Goal: Task Accomplishment & Management: Manage account settings

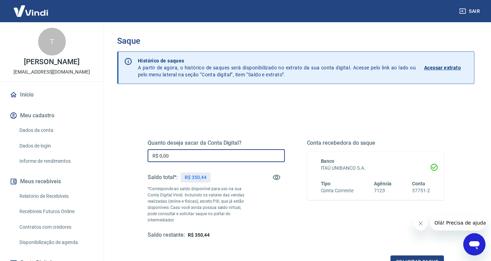
click at [236, 158] on input "R$ 0,00" at bounding box center [216, 155] width 137 height 13
type input "R$ 350,44"
click at [430, 255] on button "Solicitar saque" at bounding box center [417, 261] width 53 height 13
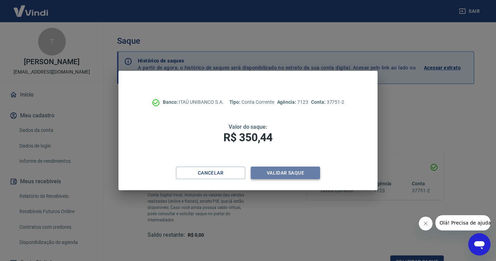
click at [294, 170] on button "Validar saque" at bounding box center [285, 172] width 69 height 13
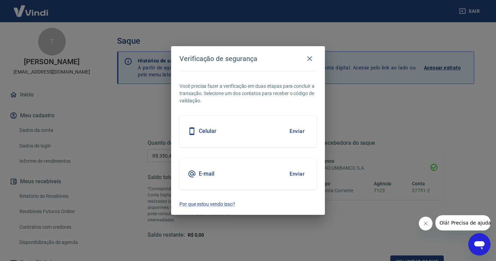
scroll to position [1, 0]
click at [300, 125] on button "Enviar" at bounding box center [297, 131] width 23 height 15
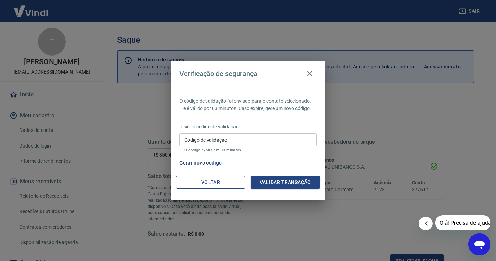
click at [215, 182] on button "Voltar" at bounding box center [210, 182] width 69 height 13
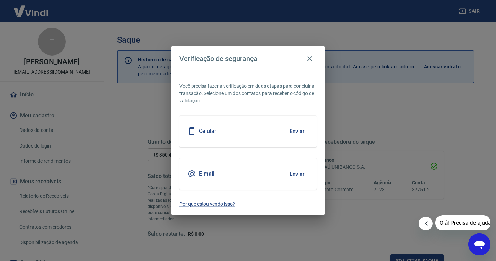
click at [213, 174] on h5 "E-mail" at bounding box center [207, 173] width 16 height 7
click at [293, 174] on button "Enviar" at bounding box center [297, 173] width 23 height 15
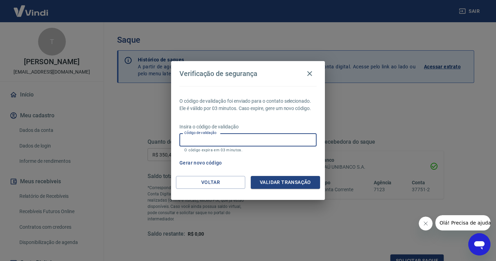
click at [221, 141] on input "Código de validação" at bounding box center [248, 139] width 137 height 13
type input "187134"
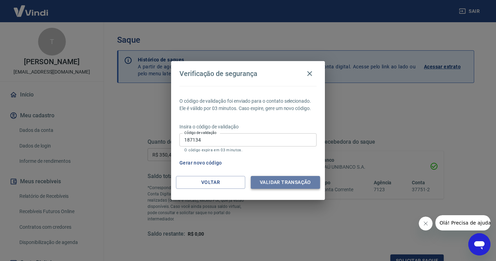
click at [279, 181] on button "Validar transação" at bounding box center [285, 182] width 69 height 13
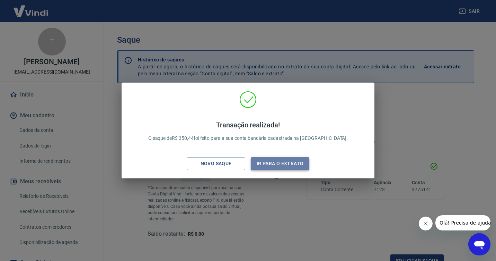
click at [279, 163] on button "Ir para o extrato" at bounding box center [280, 163] width 59 height 13
